Goal: Task Accomplishment & Management: Complete application form

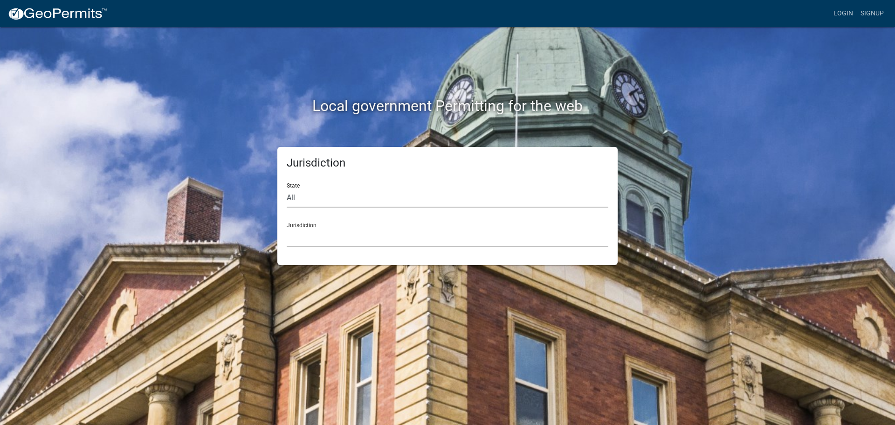
click at [326, 202] on select "All [US_STATE] [US_STATE] [US_STATE] [US_STATE] [US_STATE] [US_STATE] [US_STATE…" at bounding box center [448, 197] width 322 height 19
select select "[US_STATE]"
click at [287, 188] on select "All [US_STATE] [US_STATE] [US_STATE] [US_STATE] [US_STATE] [US_STATE] [US_STATE…" at bounding box center [448, 197] width 322 height 19
click at [318, 232] on select "City of [GEOGRAPHIC_DATA], [US_STATE] City of [GEOGRAPHIC_DATA], [US_STATE] Cit…" at bounding box center [448, 237] width 322 height 19
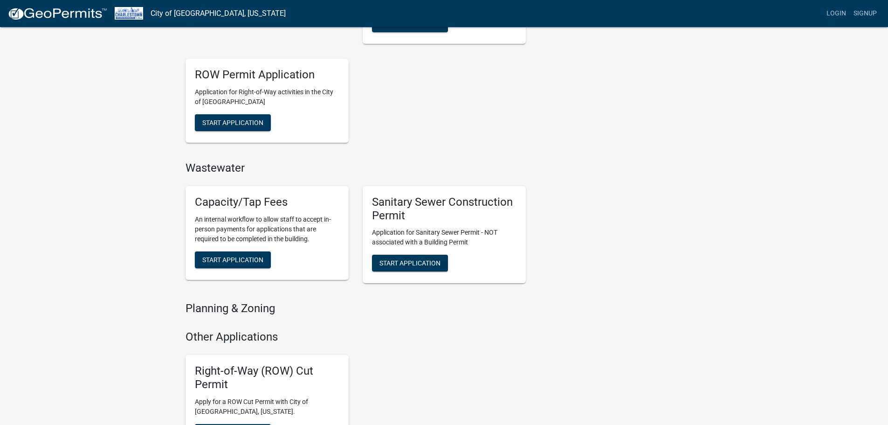
scroll to position [373, 0]
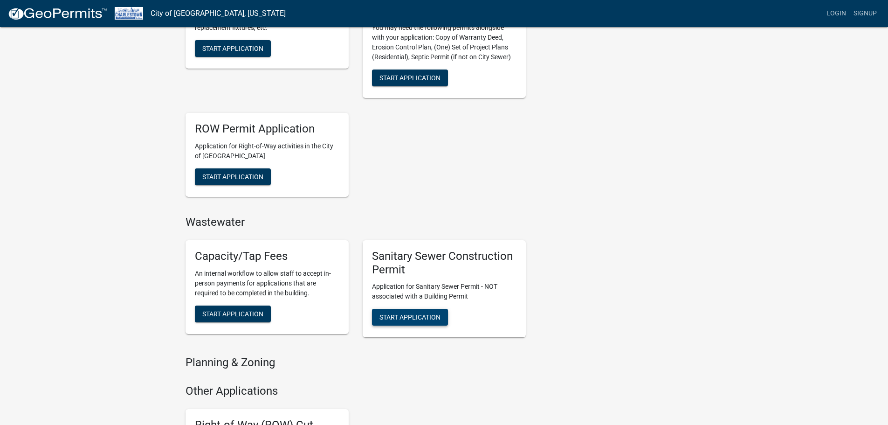
click at [400, 314] on span "Start Application" at bounding box center [410, 316] width 61 height 7
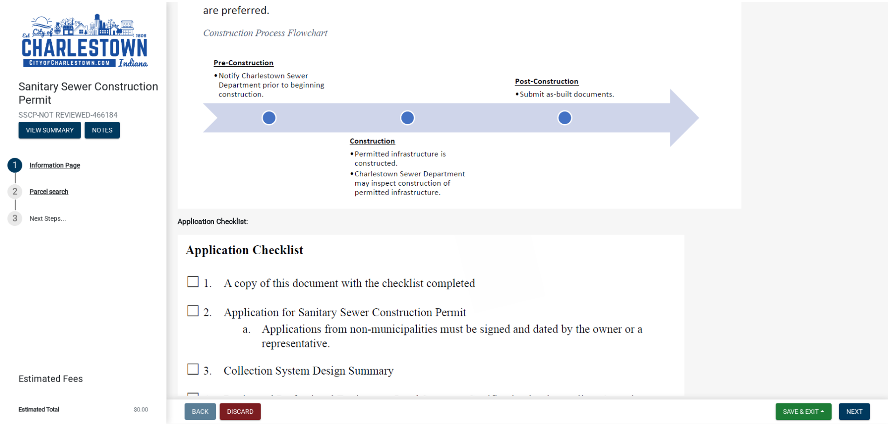
scroll to position [653, 0]
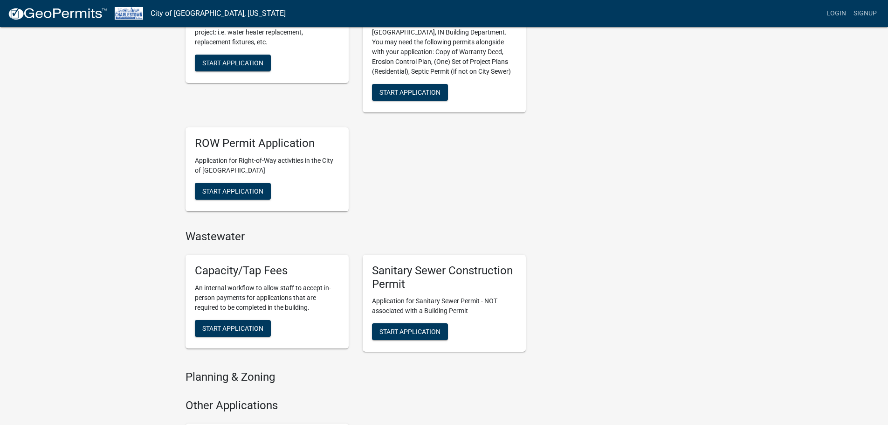
scroll to position [427, 0]
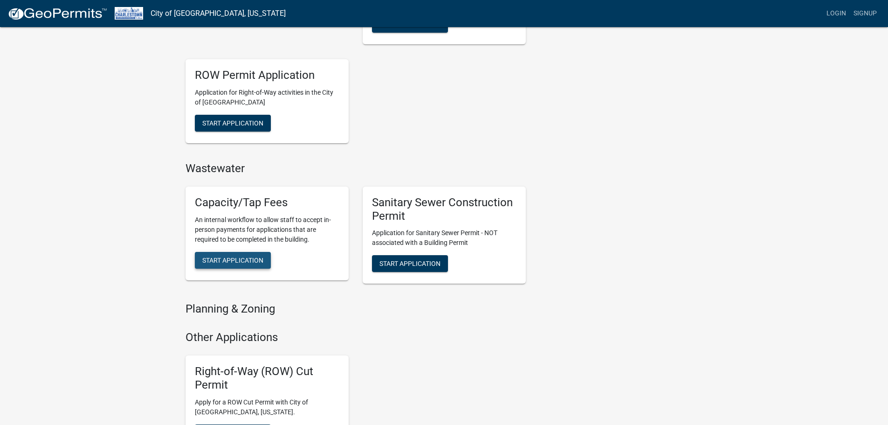
click at [234, 258] on span "Start Application" at bounding box center [232, 259] width 61 height 7
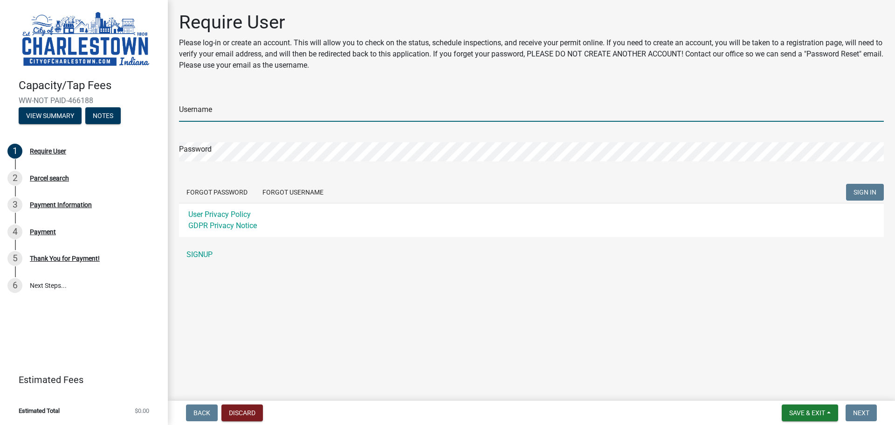
type input "MongoldHomes"
